Goal: Find specific page/section: Find specific page/section

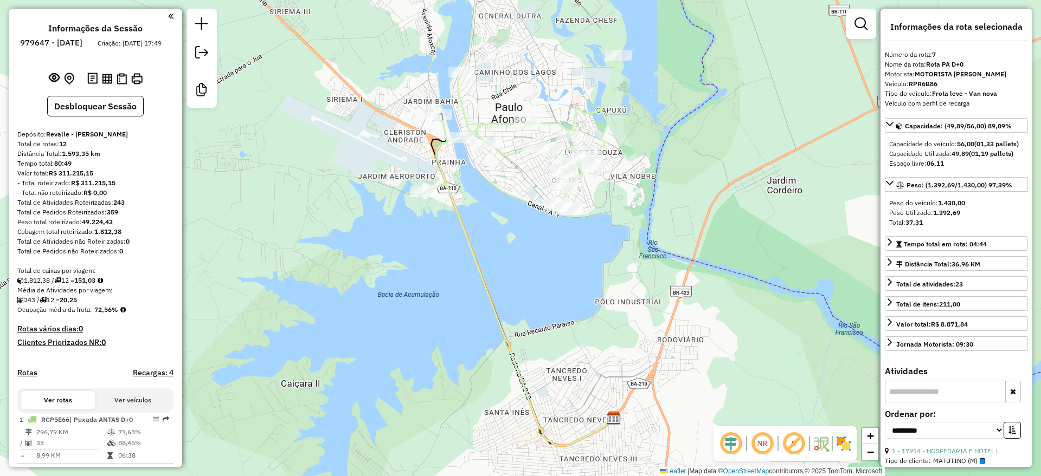
select select "**********"
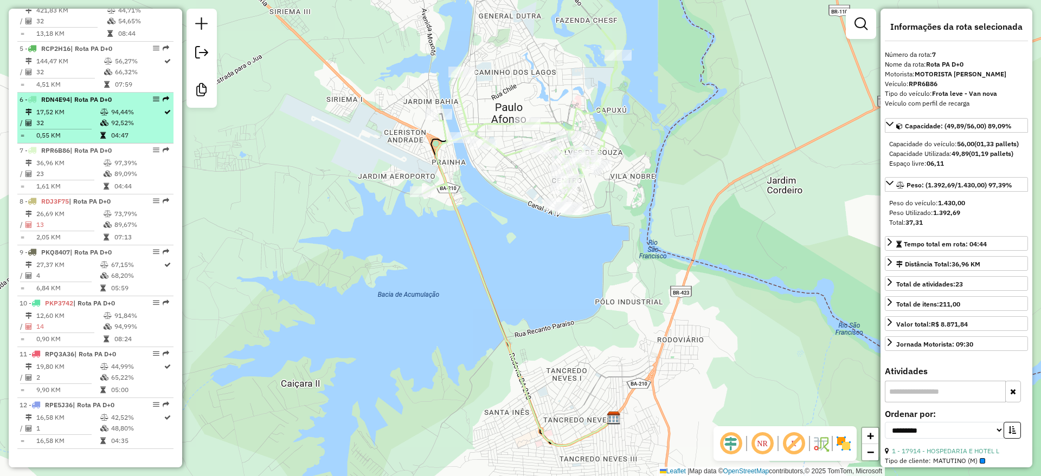
click at [59, 107] on td "17,52 KM" at bounding box center [68, 112] width 64 height 11
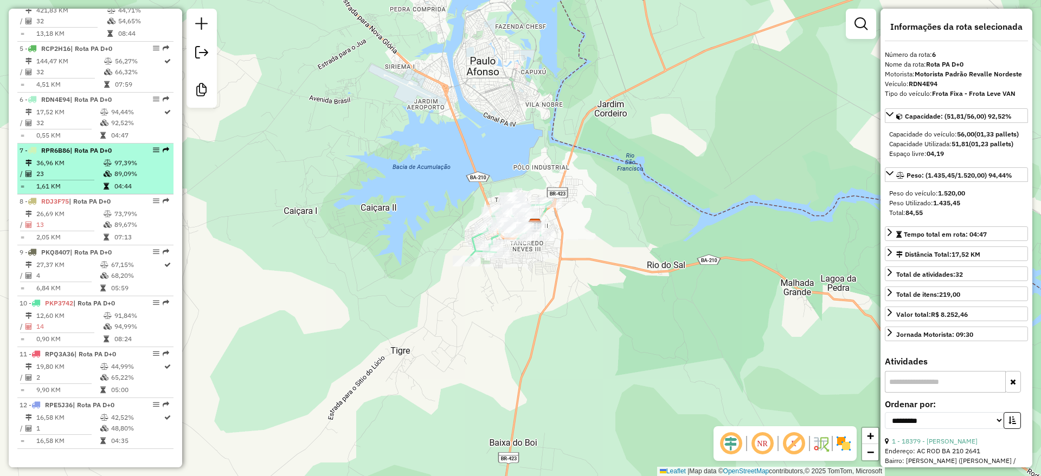
click at [69, 153] on span "RPR6B86" at bounding box center [55, 150] width 29 height 8
